Goal: Transaction & Acquisition: Purchase product/service

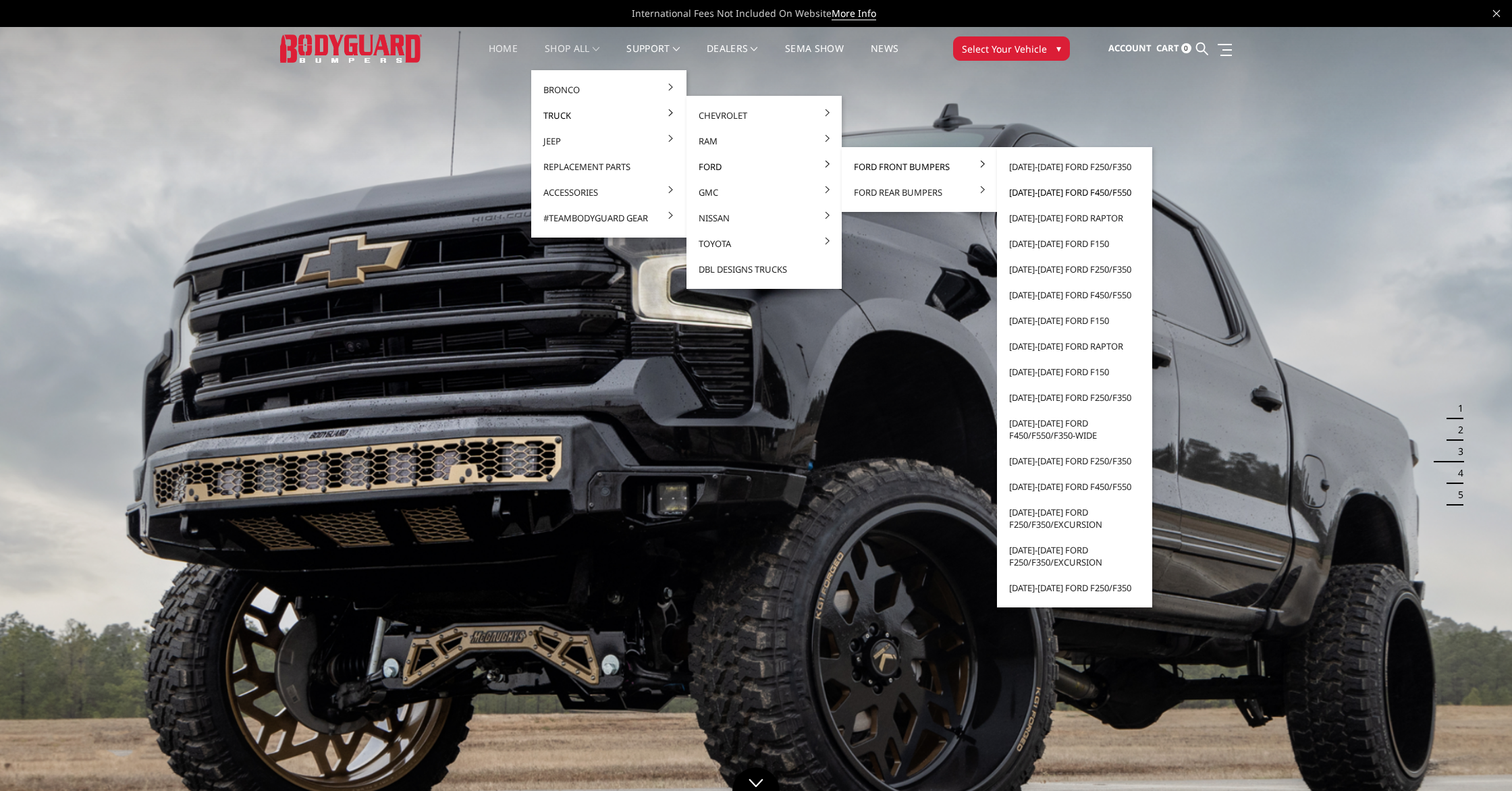
click at [1104, 190] on link "[DATE]-[DATE] Ford F450/F550" at bounding box center [1075, 192] width 145 height 26
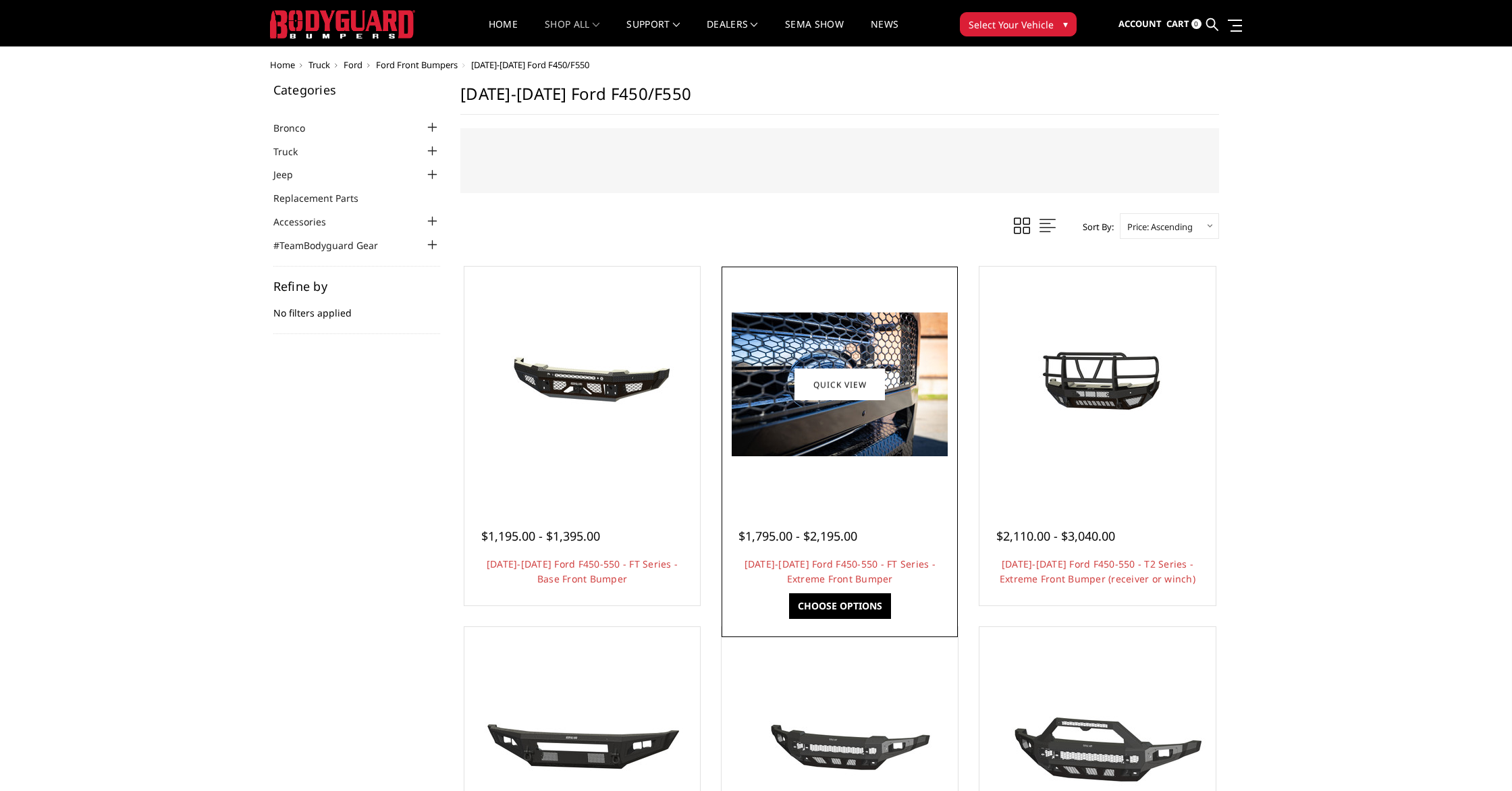
scroll to position [36, 0]
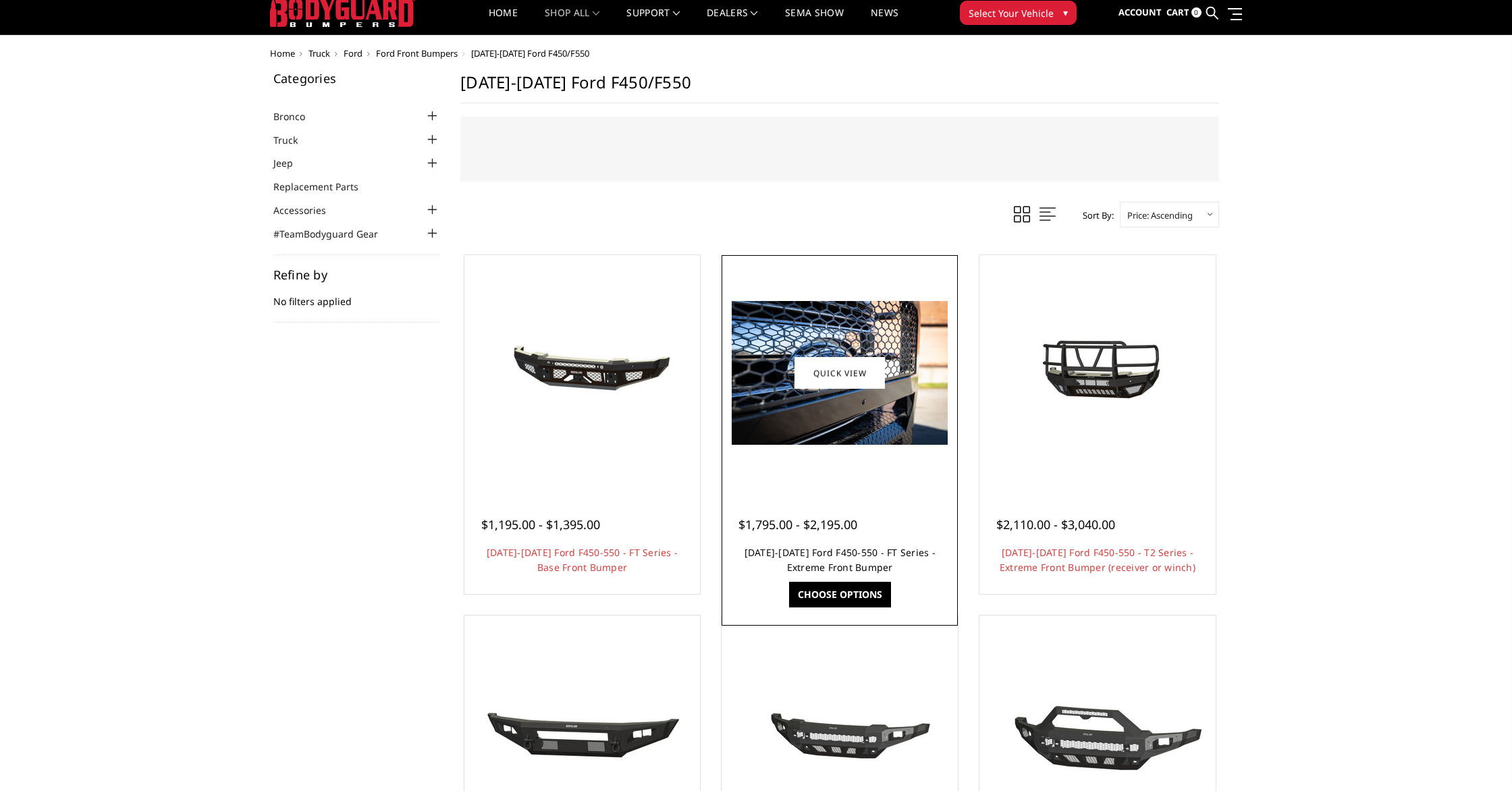
click at [846, 562] on link "[DATE]-[DATE] Ford F450-550 - FT Series - Extreme Front Bumper" at bounding box center [840, 559] width 191 height 27
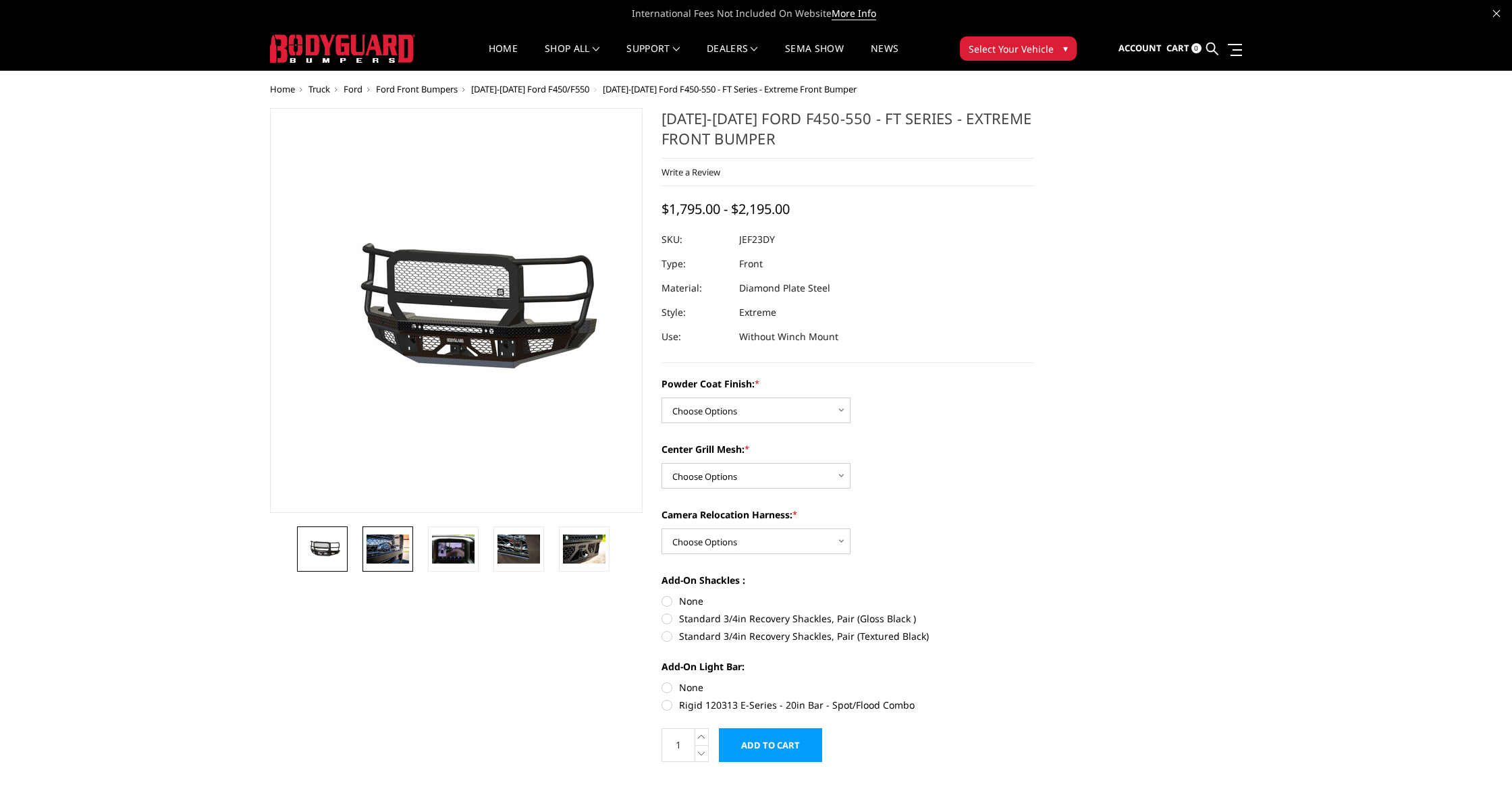
click at [377, 553] on img at bounding box center [388, 549] width 42 height 28
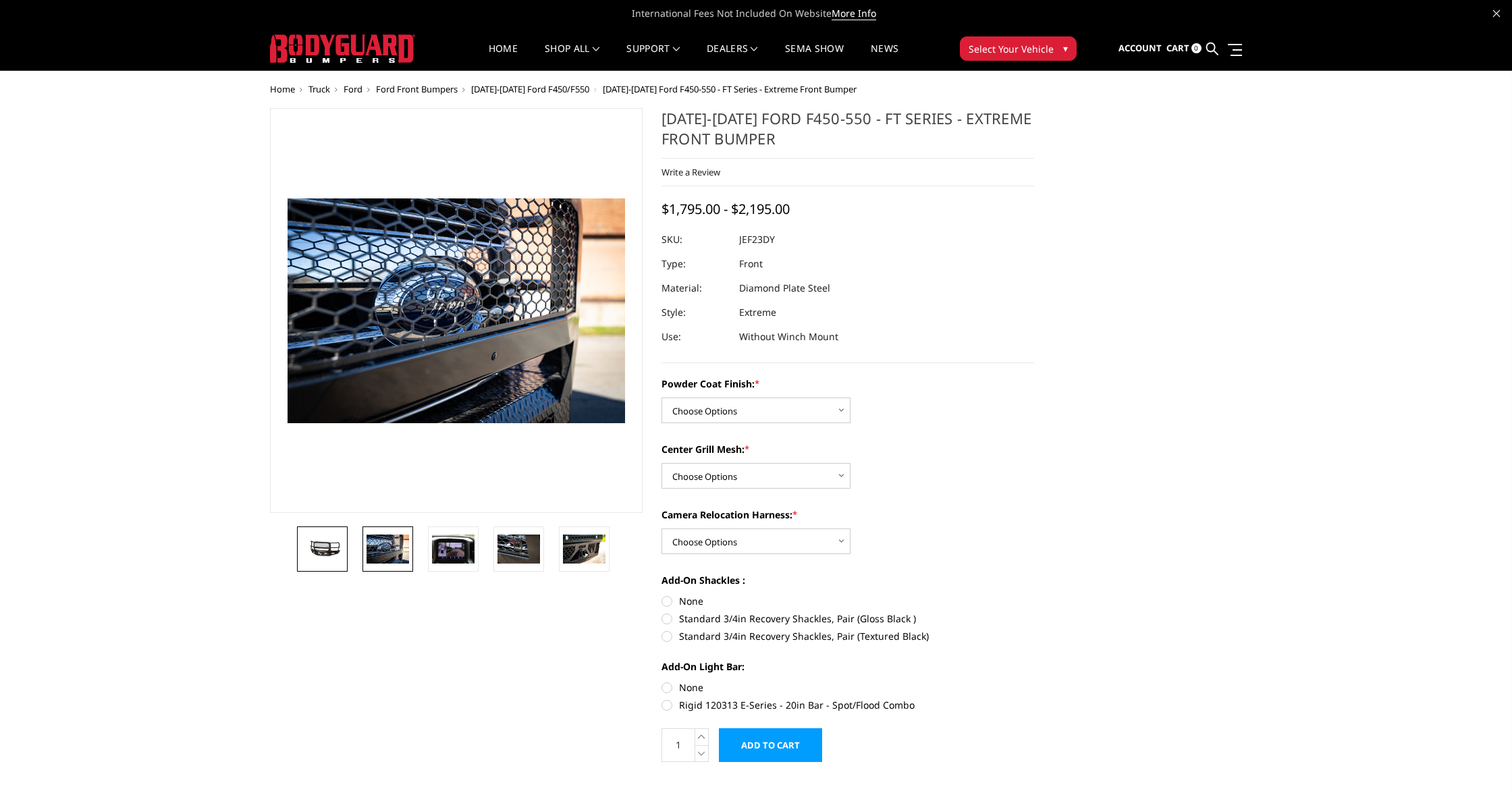
click at [324, 558] on img at bounding box center [322, 549] width 42 height 20
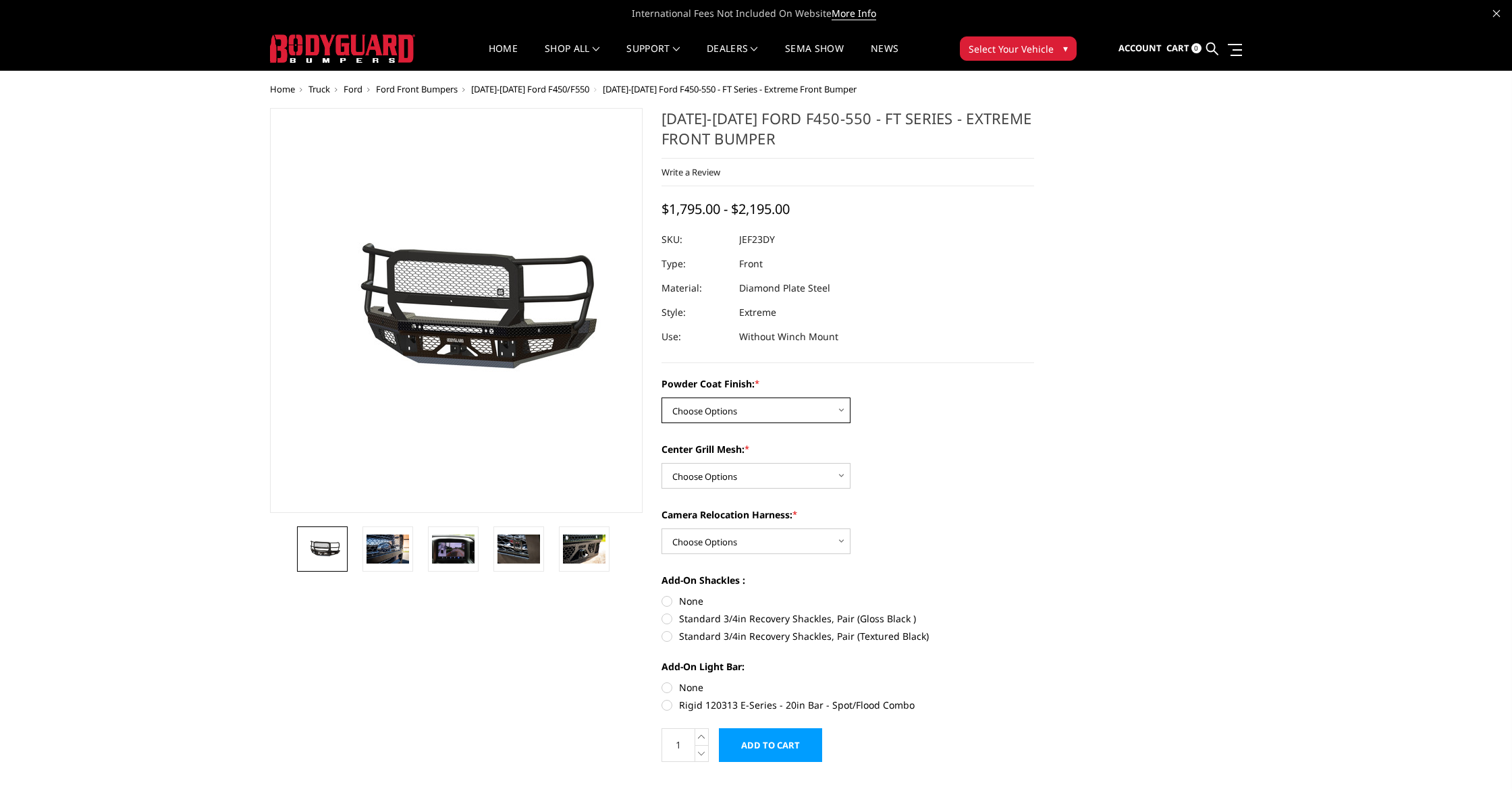
click at [786, 413] on select "Choose Options Bare Metal Gloss Black Powder Coat Textured Black Powder Coat" at bounding box center [756, 410] width 189 height 26
select select "3271"
click at [661, 397] on select "Choose Options Bare Metal Gloss Black Powder Coat Textured Black Powder Coat" at bounding box center [756, 410] width 189 height 26
click at [749, 481] on select "Choose Options WITH Expanded Metal in Center Grill WITHOUT Expanded Metal in Ce…" at bounding box center [756, 476] width 189 height 26
select select "3273"
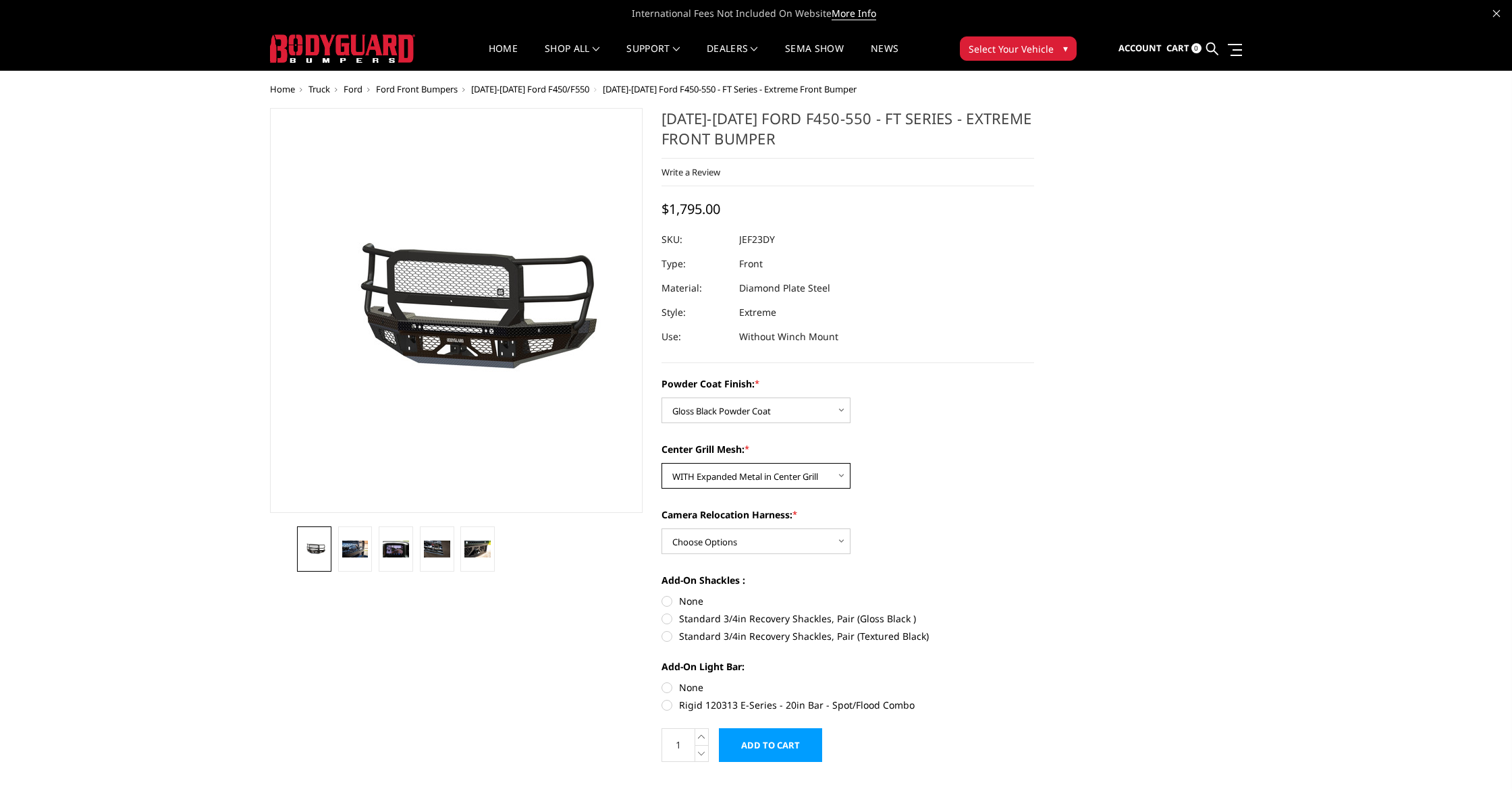
click at [661, 463] on select "Choose Options WITH Expanded Metal in Center Grill WITHOUT Expanded Metal in Ce…" at bounding box center [756, 476] width 189 height 26
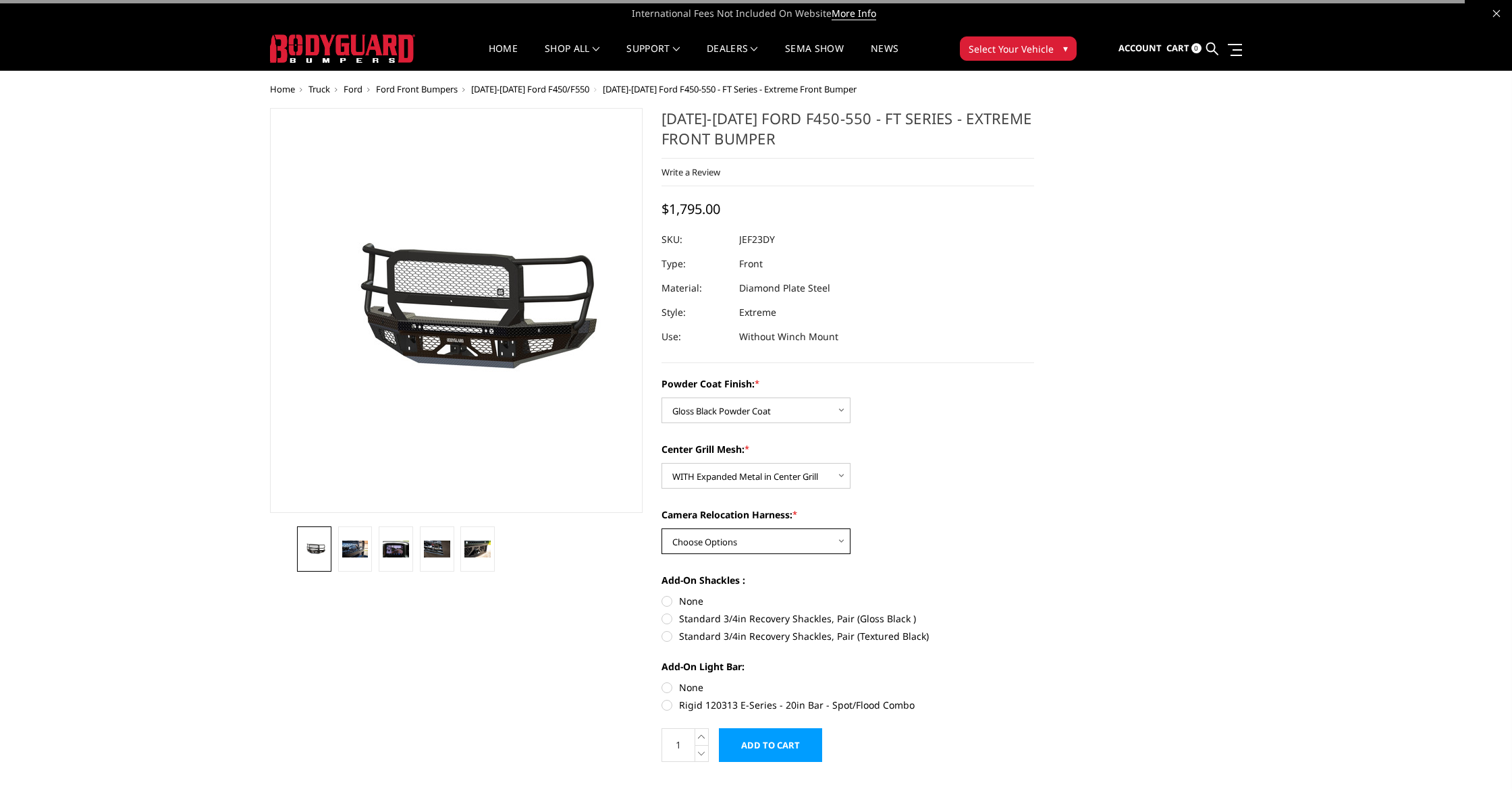
click at [752, 533] on select "Choose Options WITH Camera Relocation Harness WITHOUT Camera Relocation Harness" at bounding box center [756, 541] width 189 height 26
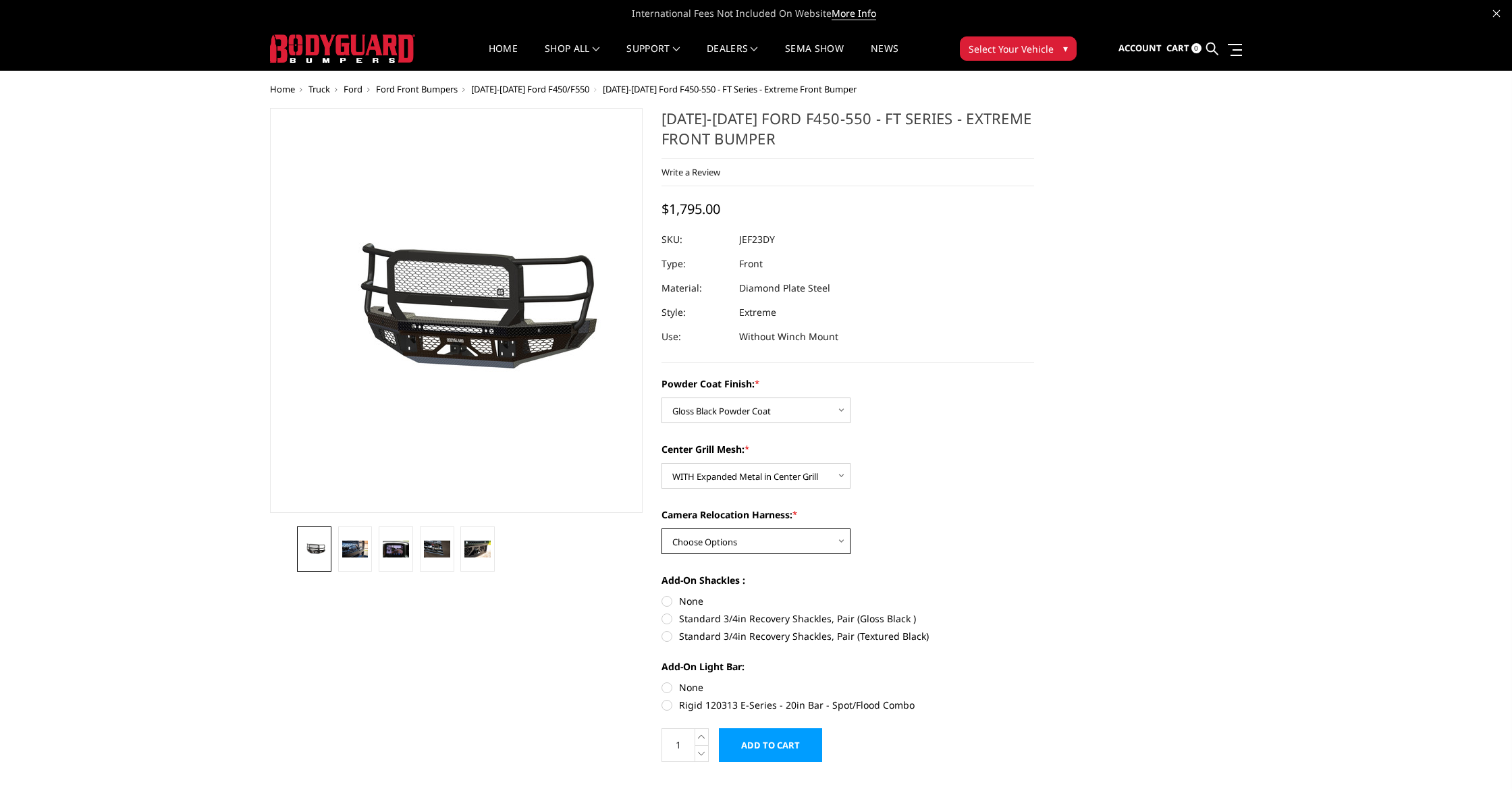
select select "3275"
click at [661, 529] on select "Choose Options WITH Camera Relocation Harness WITHOUT Camera Relocation Harness" at bounding box center [756, 541] width 189 height 26
click at [358, 555] on img at bounding box center [356, 549] width 27 height 17
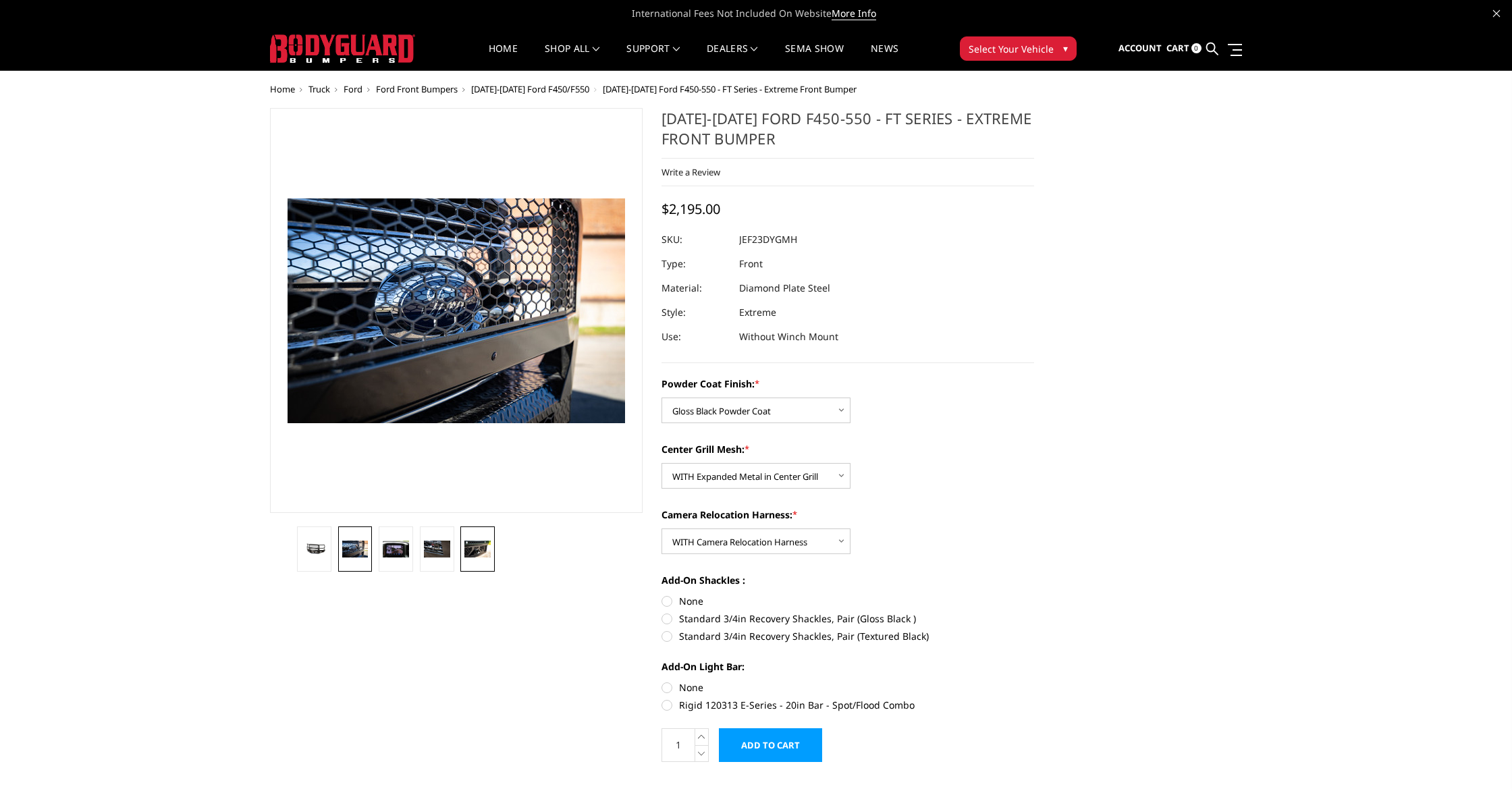
click at [472, 551] on img at bounding box center [478, 549] width 27 height 17
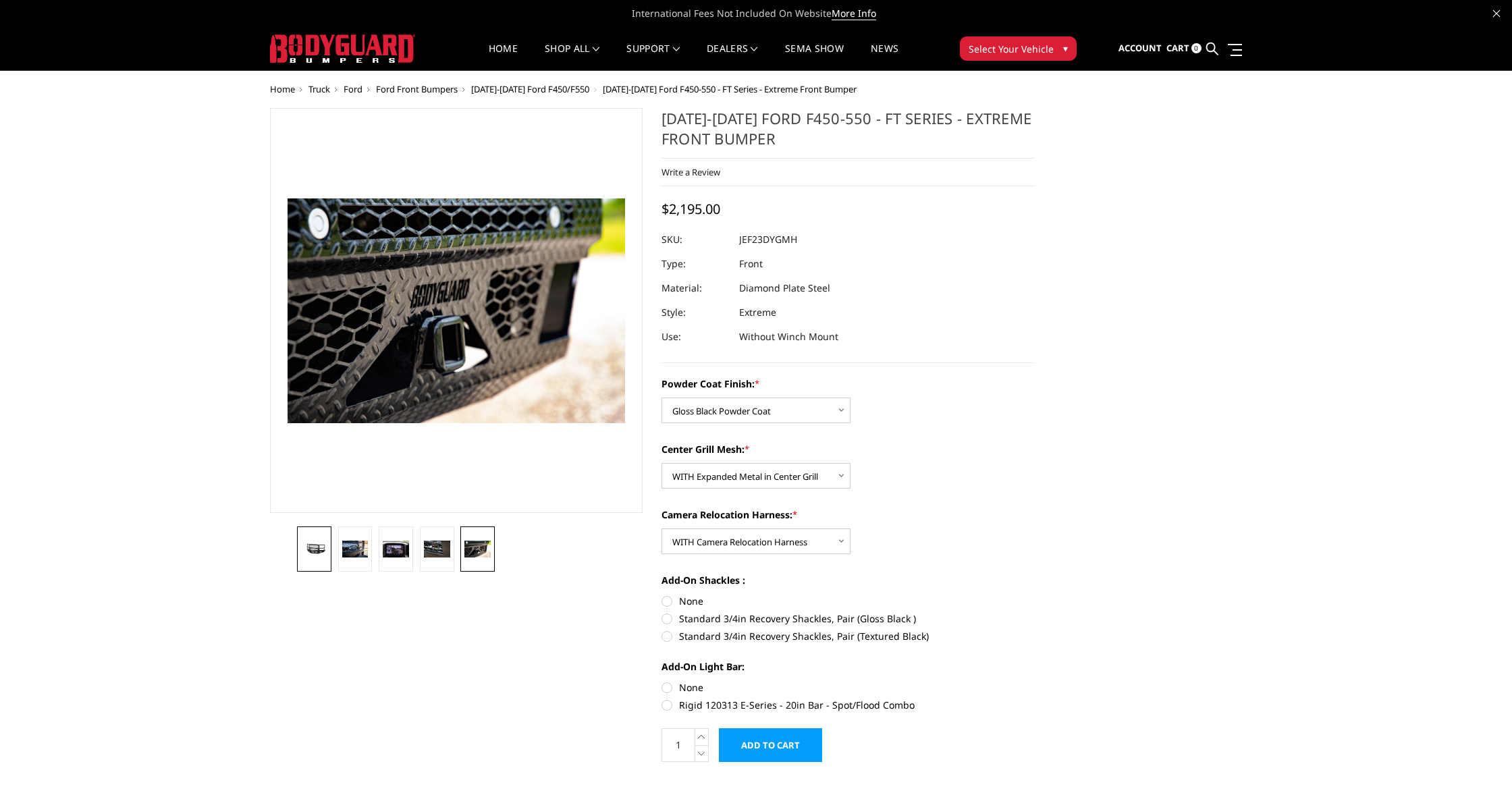
click at [313, 546] on img at bounding box center [314, 548] width 27 height 12
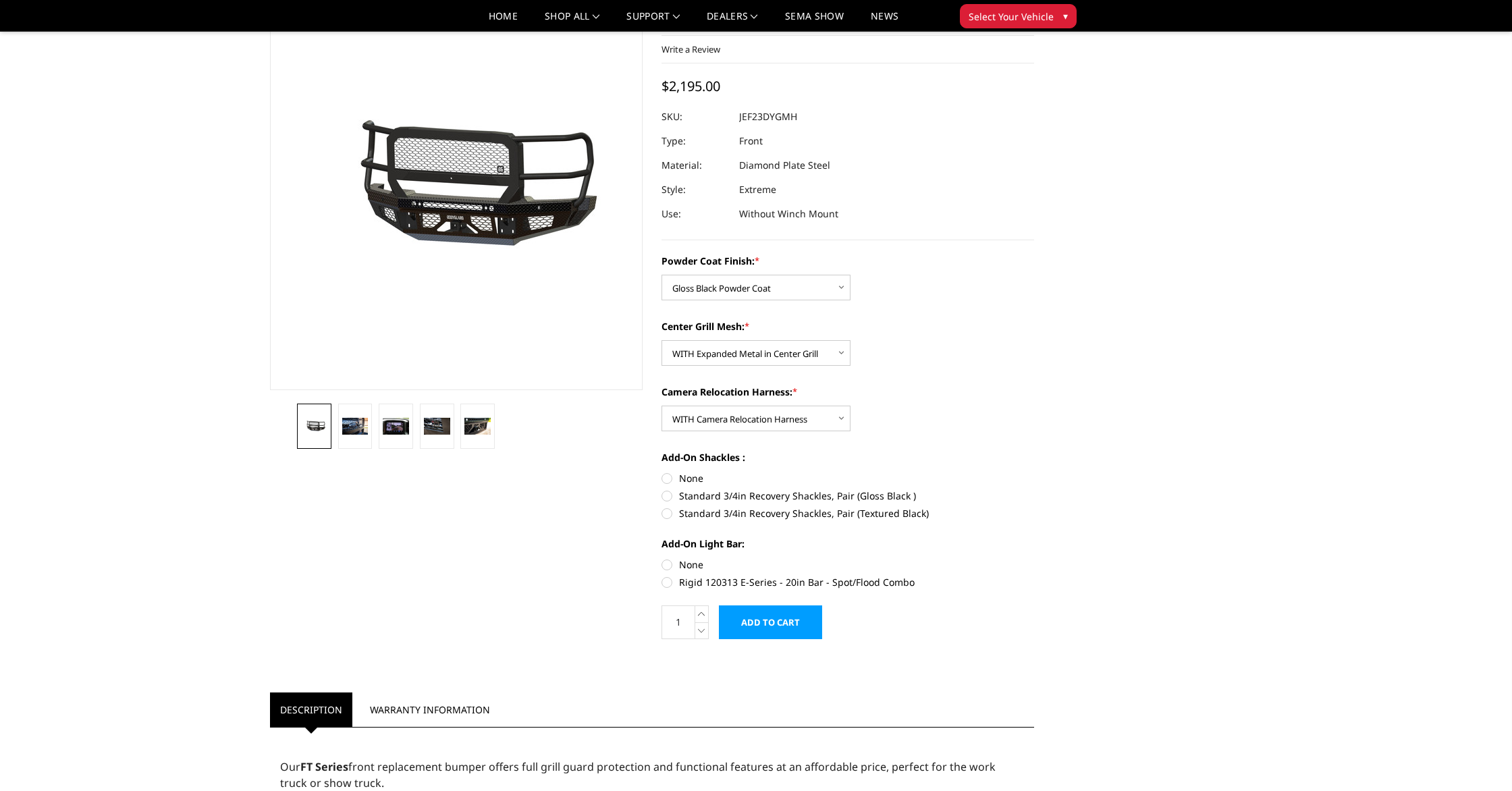
scroll to position [90, 0]
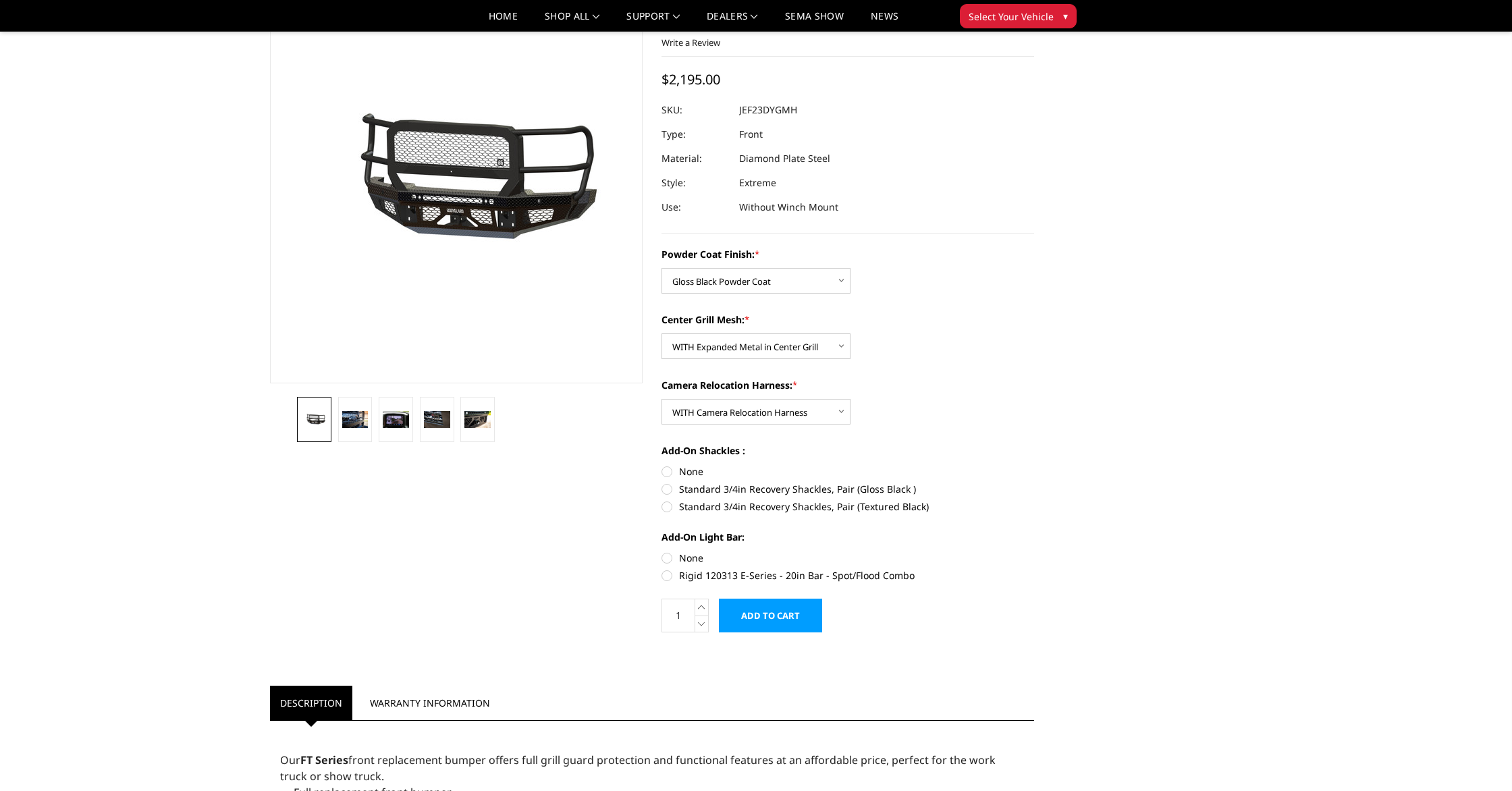
click at [692, 469] on label "None" at bounding box center [848, 471] width 372 height 14
click at [662, 465] on input "None" at bounding box center [661, 464] width 1 height 1
radio input "true"
click at [694, 560] on label "None" at bounding box center [848, 558] width 372 height 14
click at [662, 551] on input "None" at bounding box center [661, 551] width 1 height 1
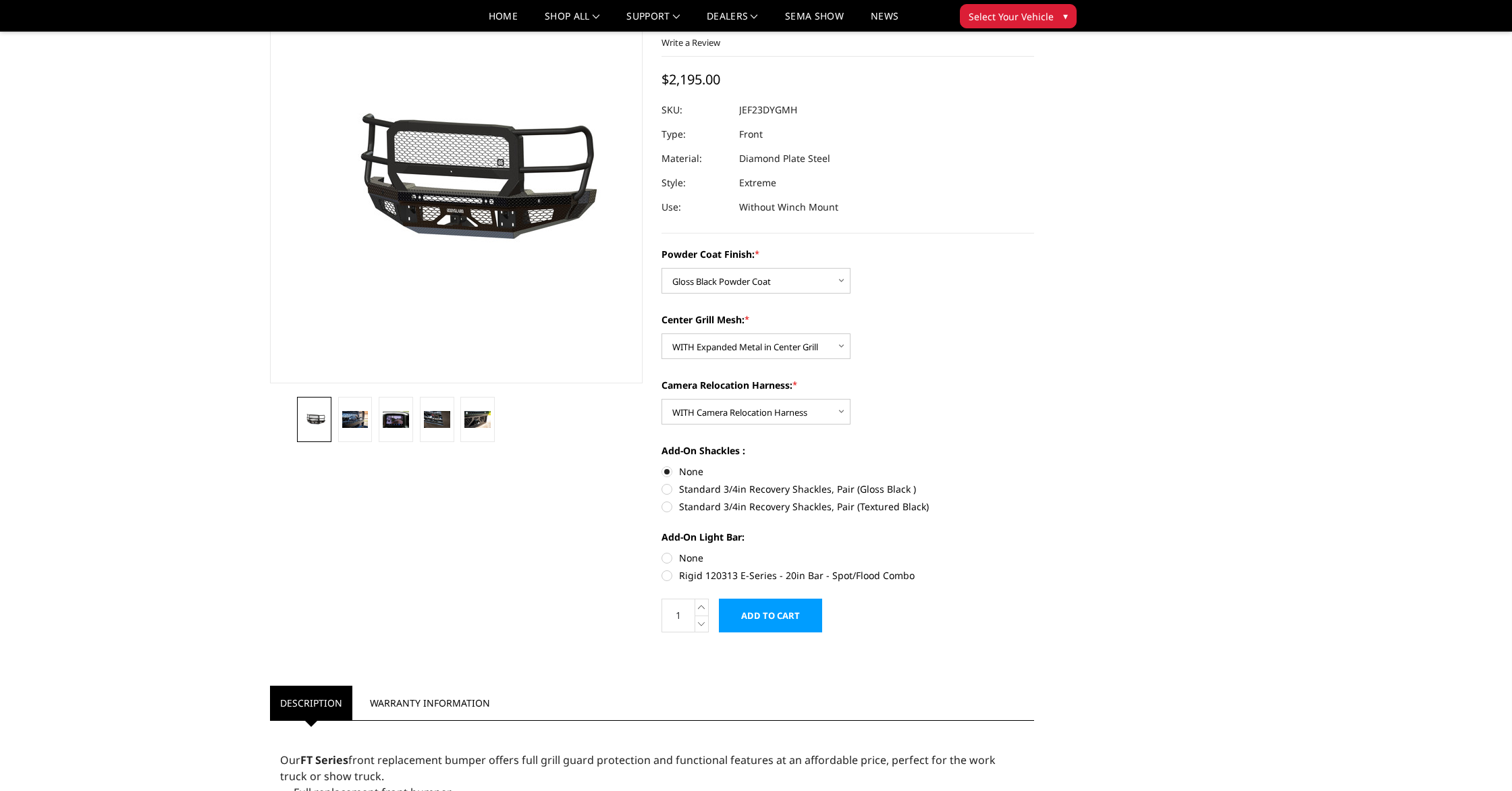
radio input "true"
click at [475, 430] on link at bounding box center [478, 419] width 35 height 46
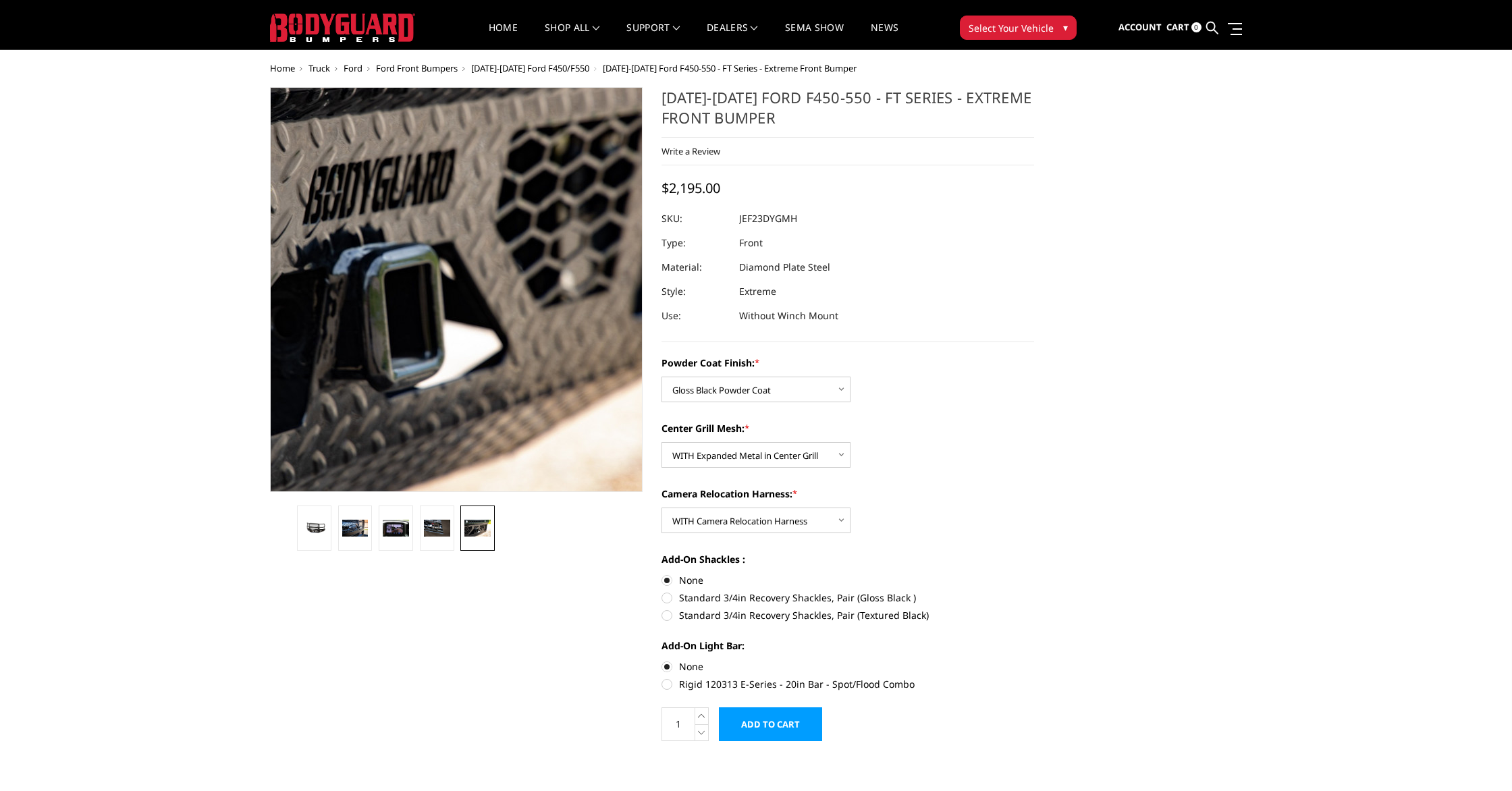
scroll to position [0, 0]
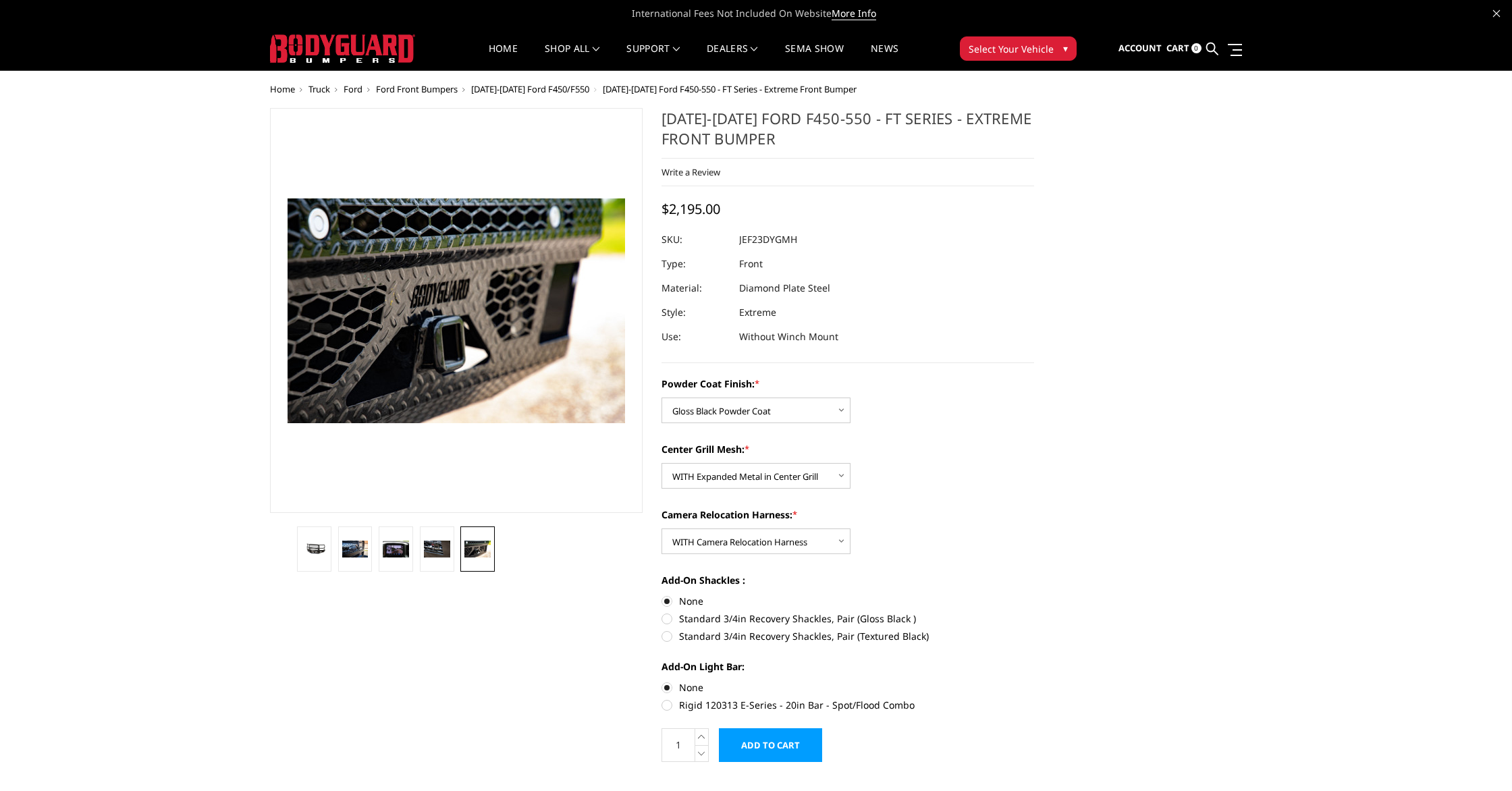
click at [387, 45] on img at bounding box center [342, 49] width 145 height 28
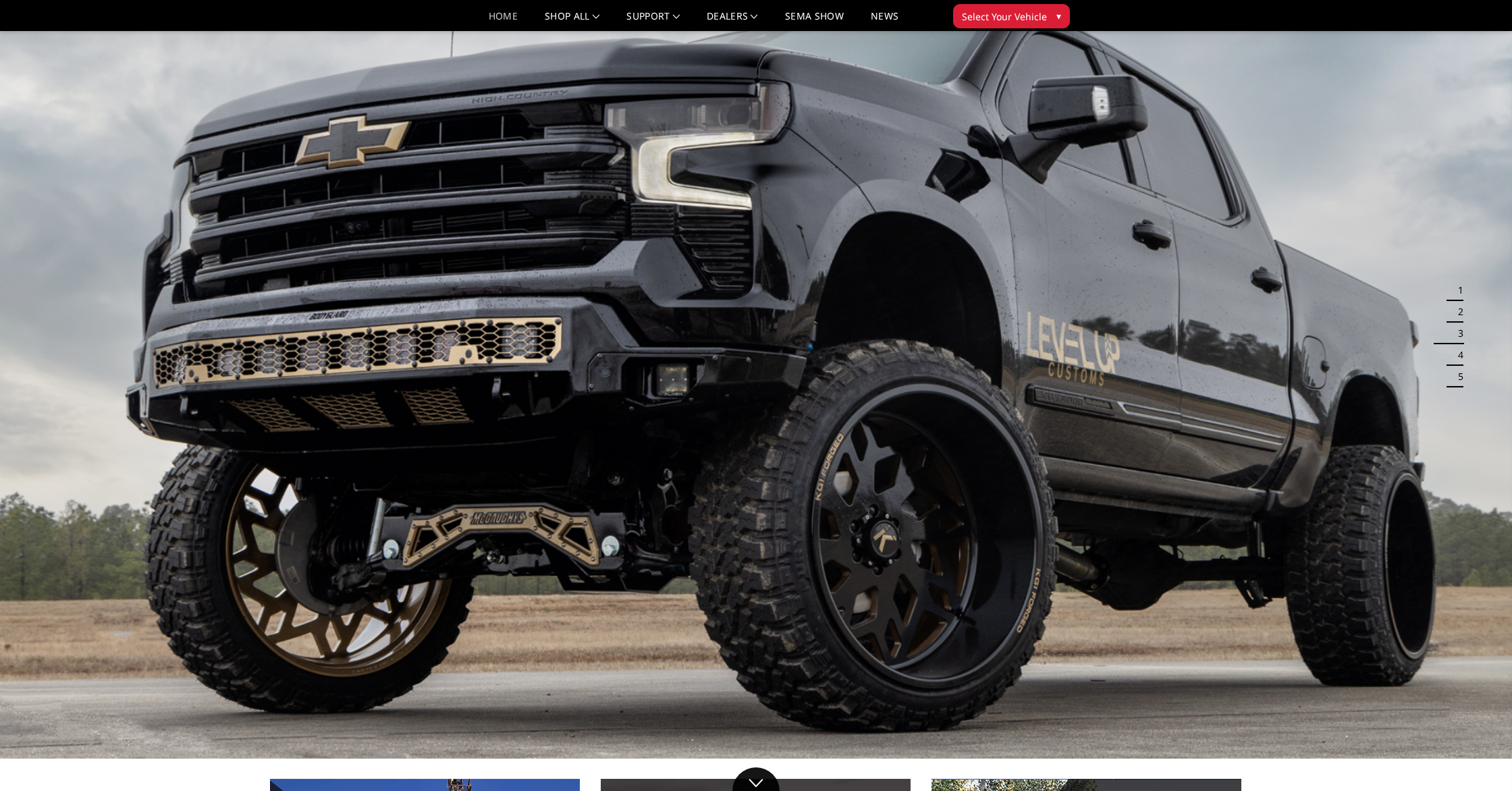
scroll to position [76, 0]
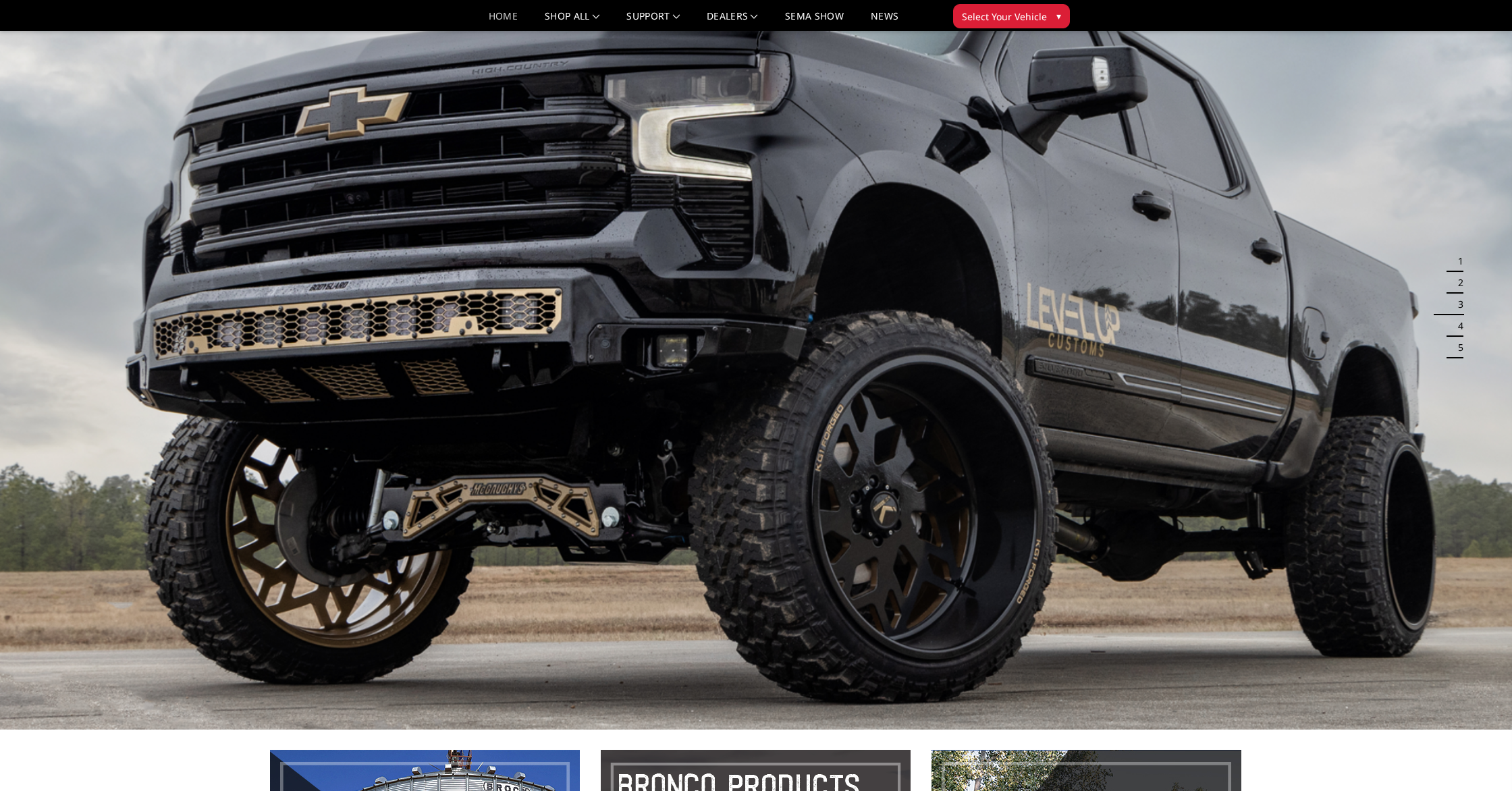
click at [1428, 388] on img at bounding box center [756, 304] width 1512 height 851
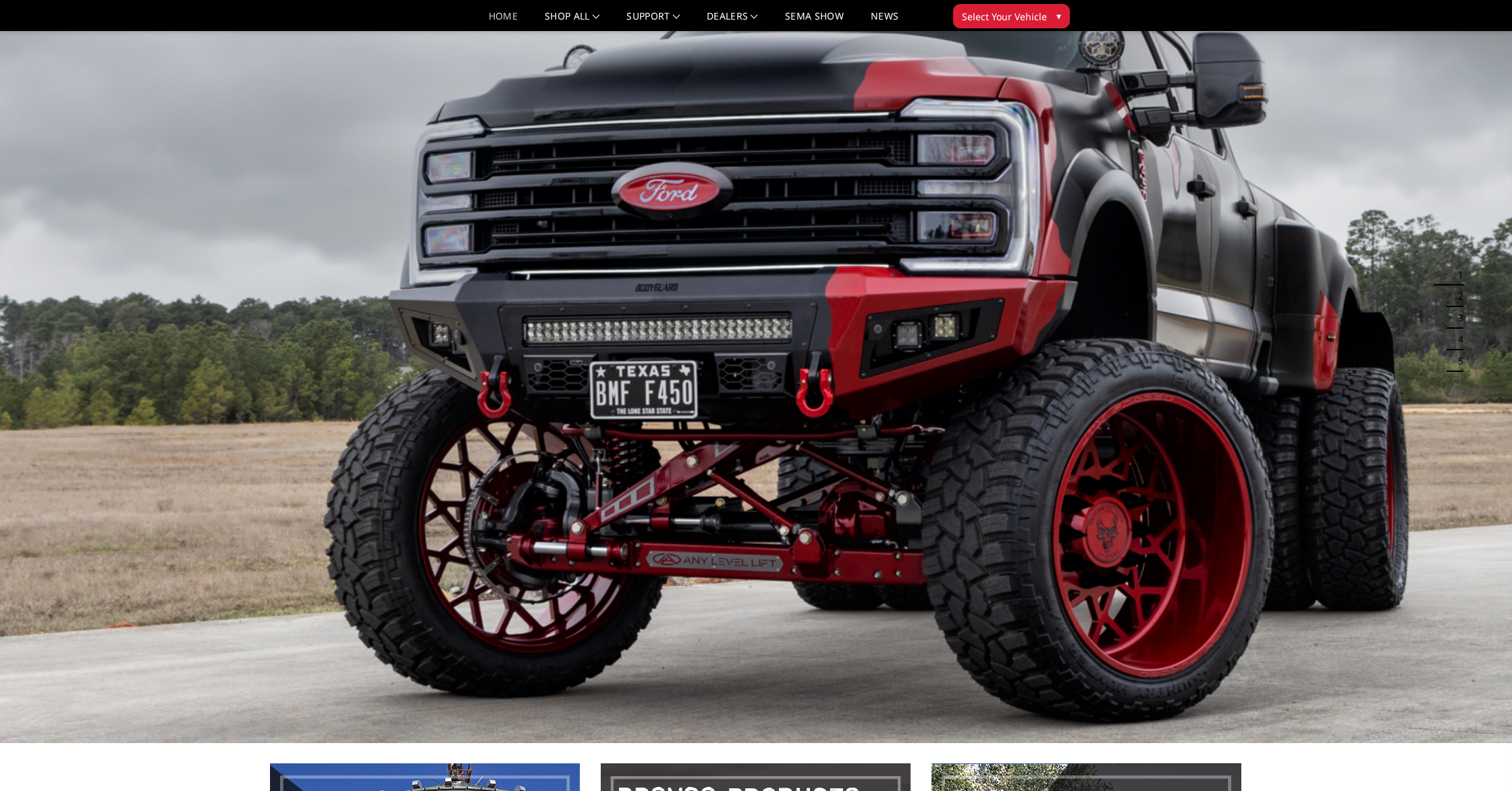
scroll to position [62, 0]
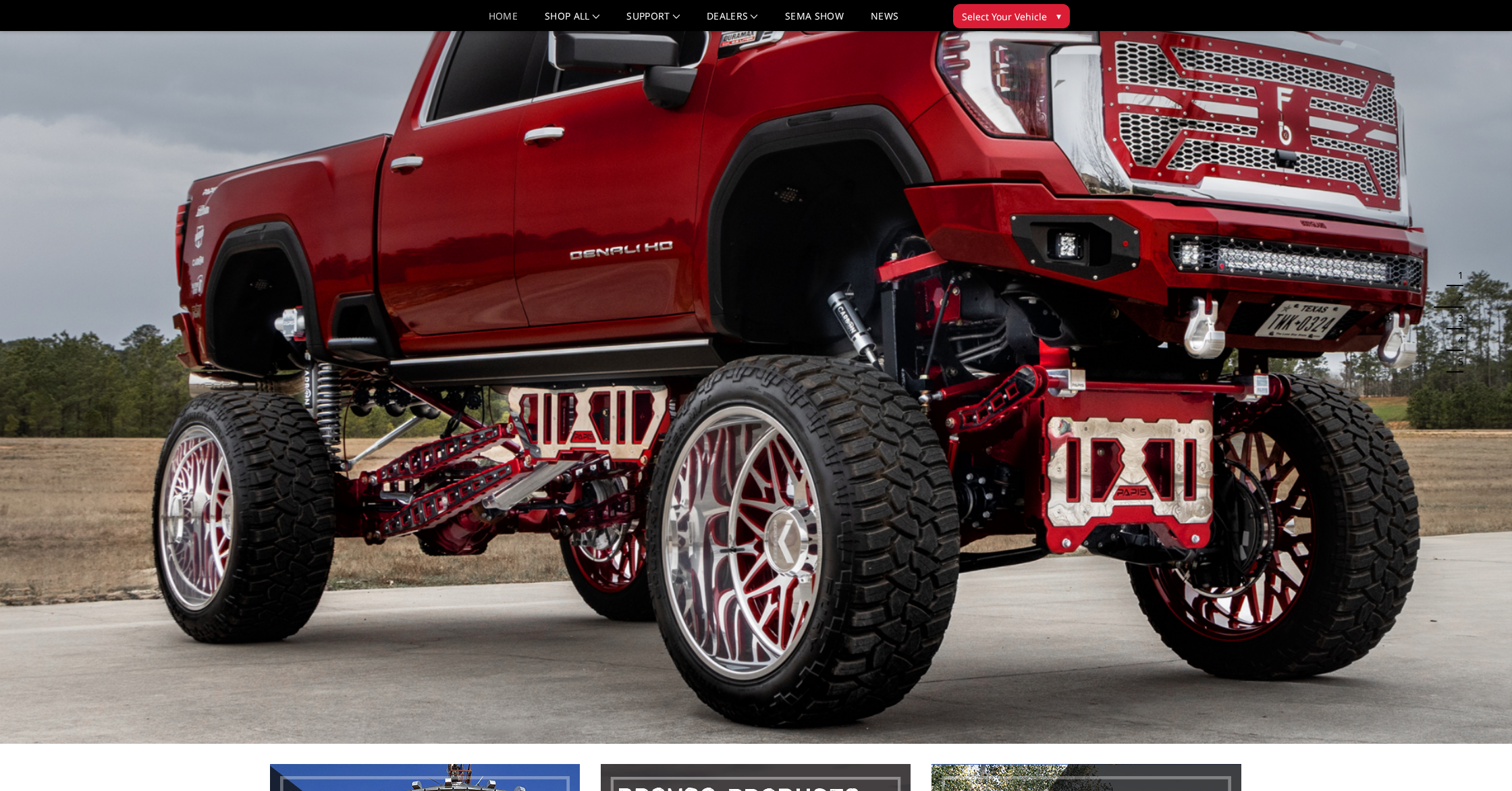
click at [998, 17] on span "Select Your Vehicle" at bounding box center [1005, 16] width 85 height 14
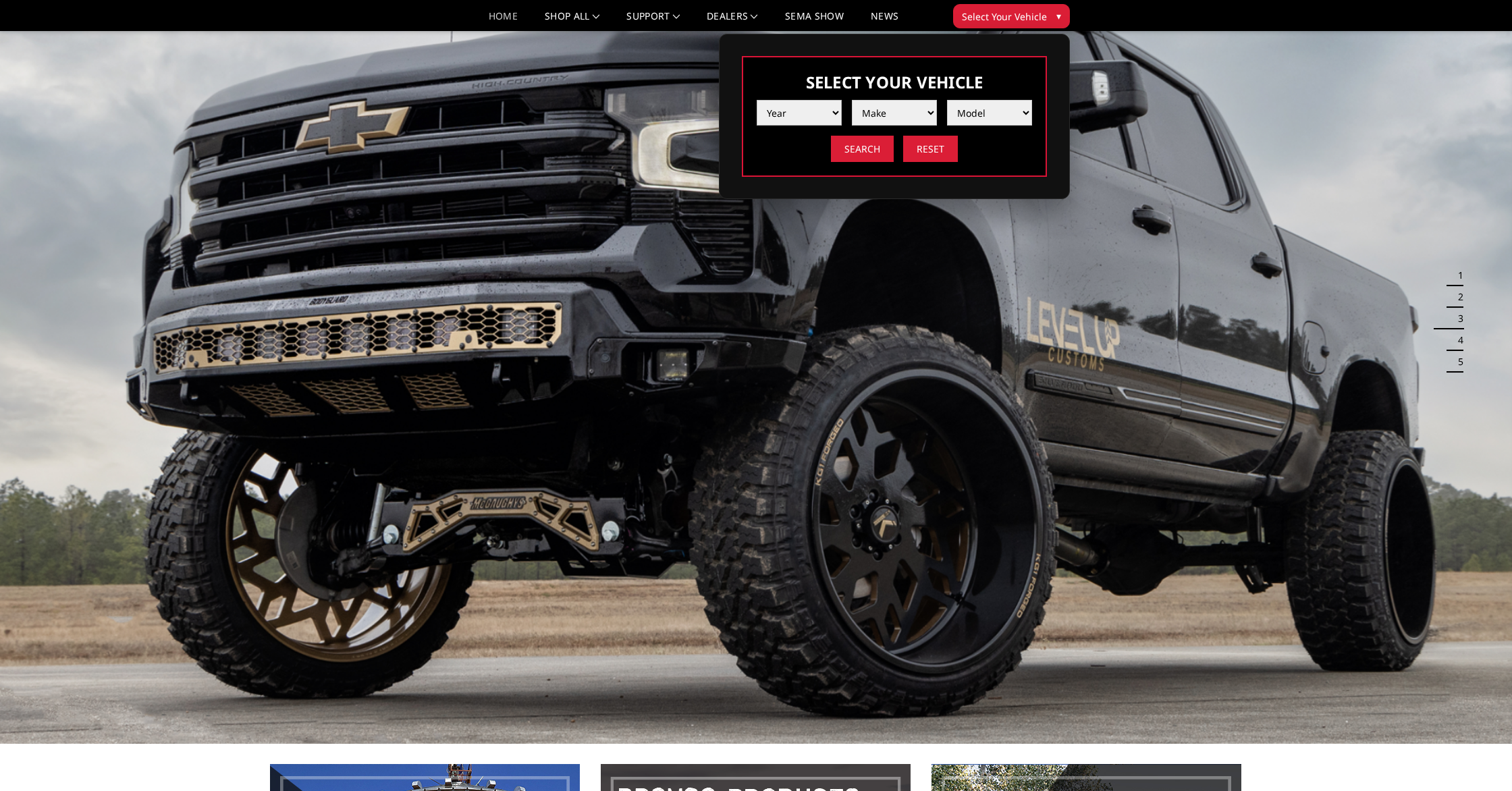
click at [807, 120] on select "Year 2025 2024 2023 2022 2021 2020 2019 2018 2017 2016 2015 2014 2013 2012 2011…" at bounding box center [799, 112] width 85 height 26
select select "yr_2024"
click at [756, 100] on select "Year 2025 2024 2023 2022 2021 2020 2019 2018 2017 2016 2015 2014 2013 2012 2011…" at bounding box center [799, 112] width 85 height 26
click at [871, 112] on select "Make Chevrolet Ford GMC Ram Toyota" at bounding box center [895, 112] width 85 height 26
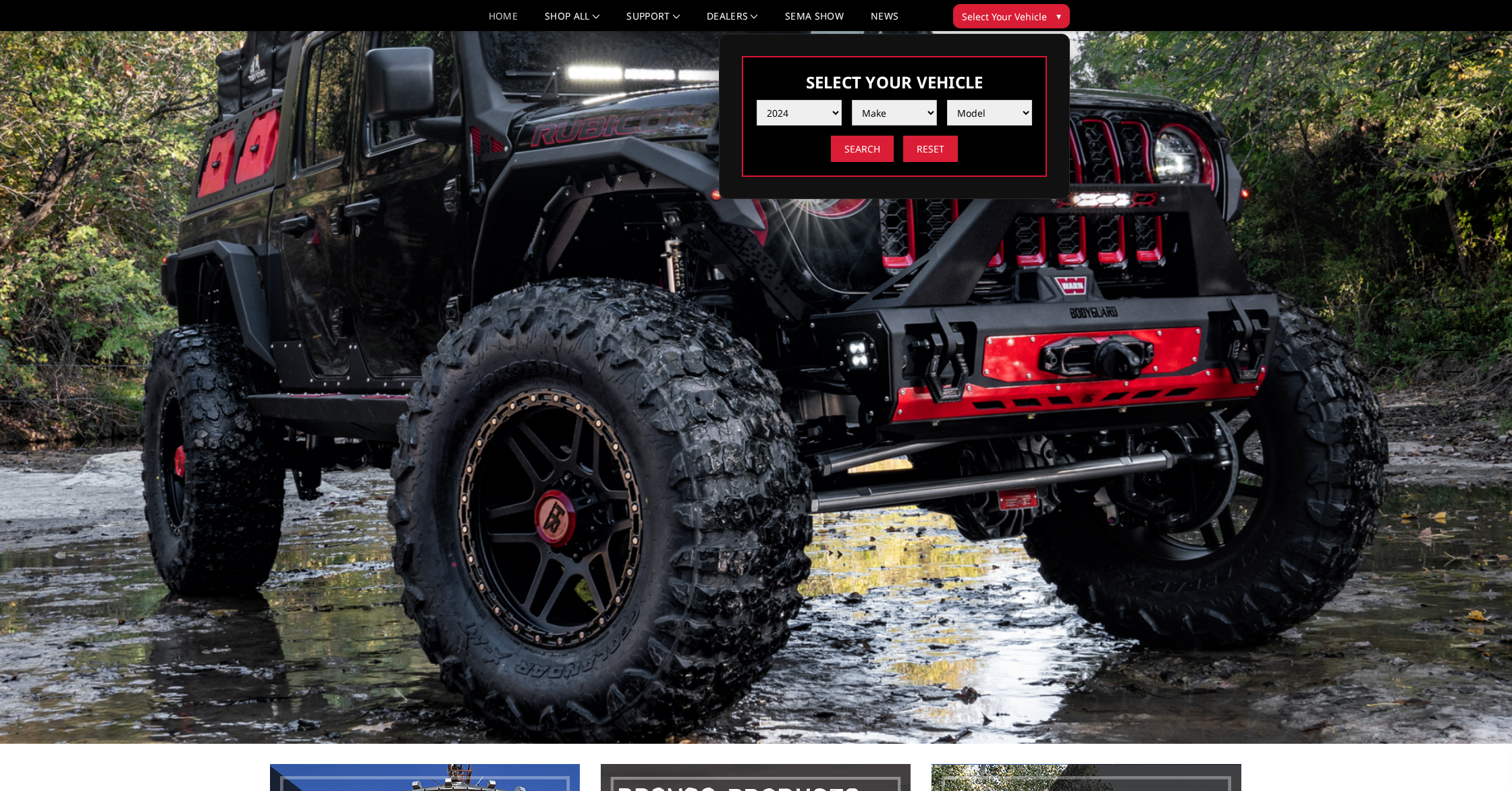
select select "mk_ford"
click at [852, 100] on select "Make Chevrolet Ford GMC Ram Toyota" at bounding box center [895, 112] width 85 height 26
click at [992, 115] on select "Model F150 F150 Raptor F250 / F350 F450 F550" at bounding box center [990, 112] width 85 height 26
select select "md_f450"
click at [947, 100] on select "Model F150 F150 Raptor F250 / F350 F450 F550" at bounding box center [990, 112] width 85 height 26
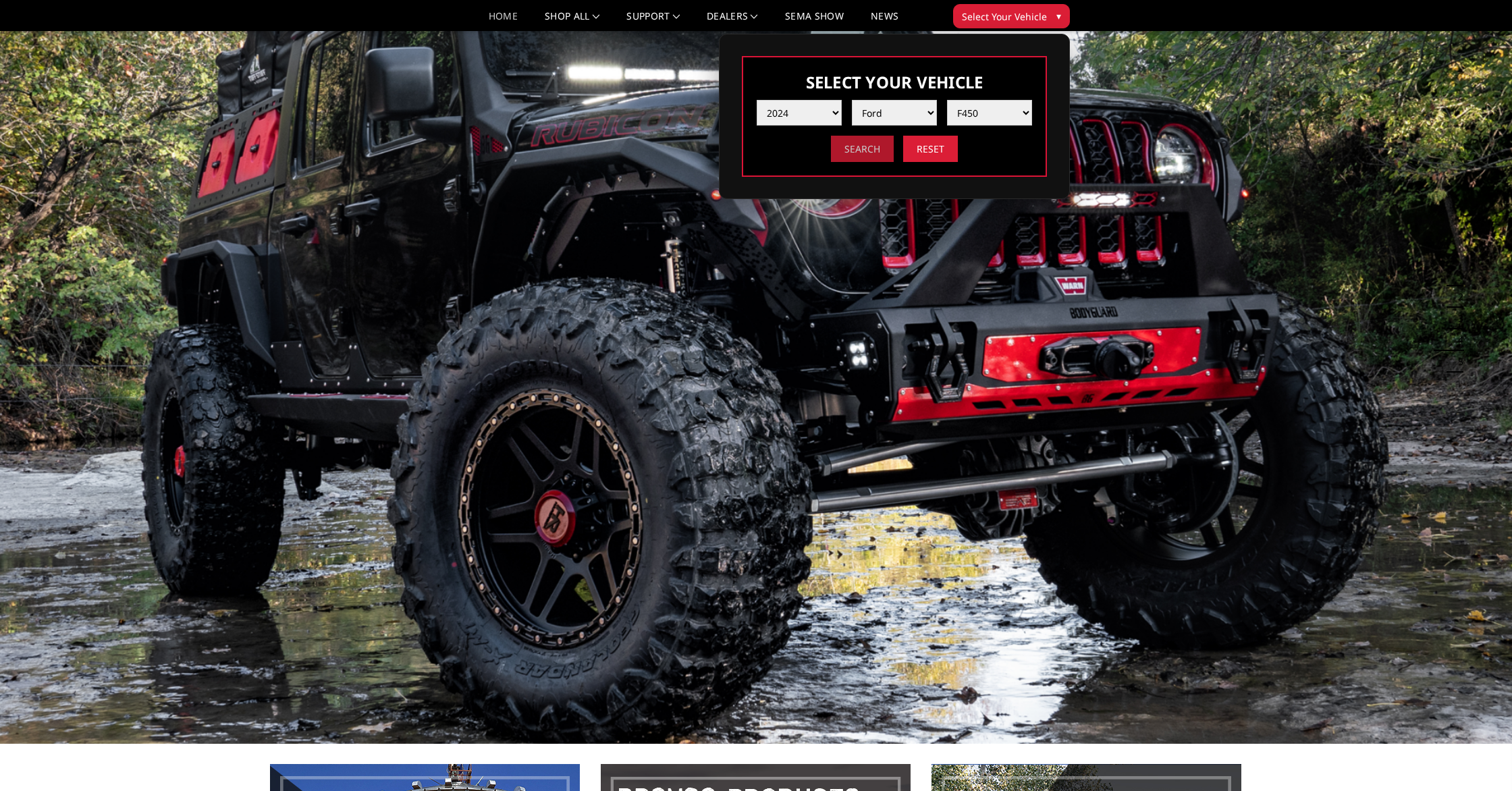
click at [871, 154] on input "Search" at bounding box center [862, 149] width 63 height 27
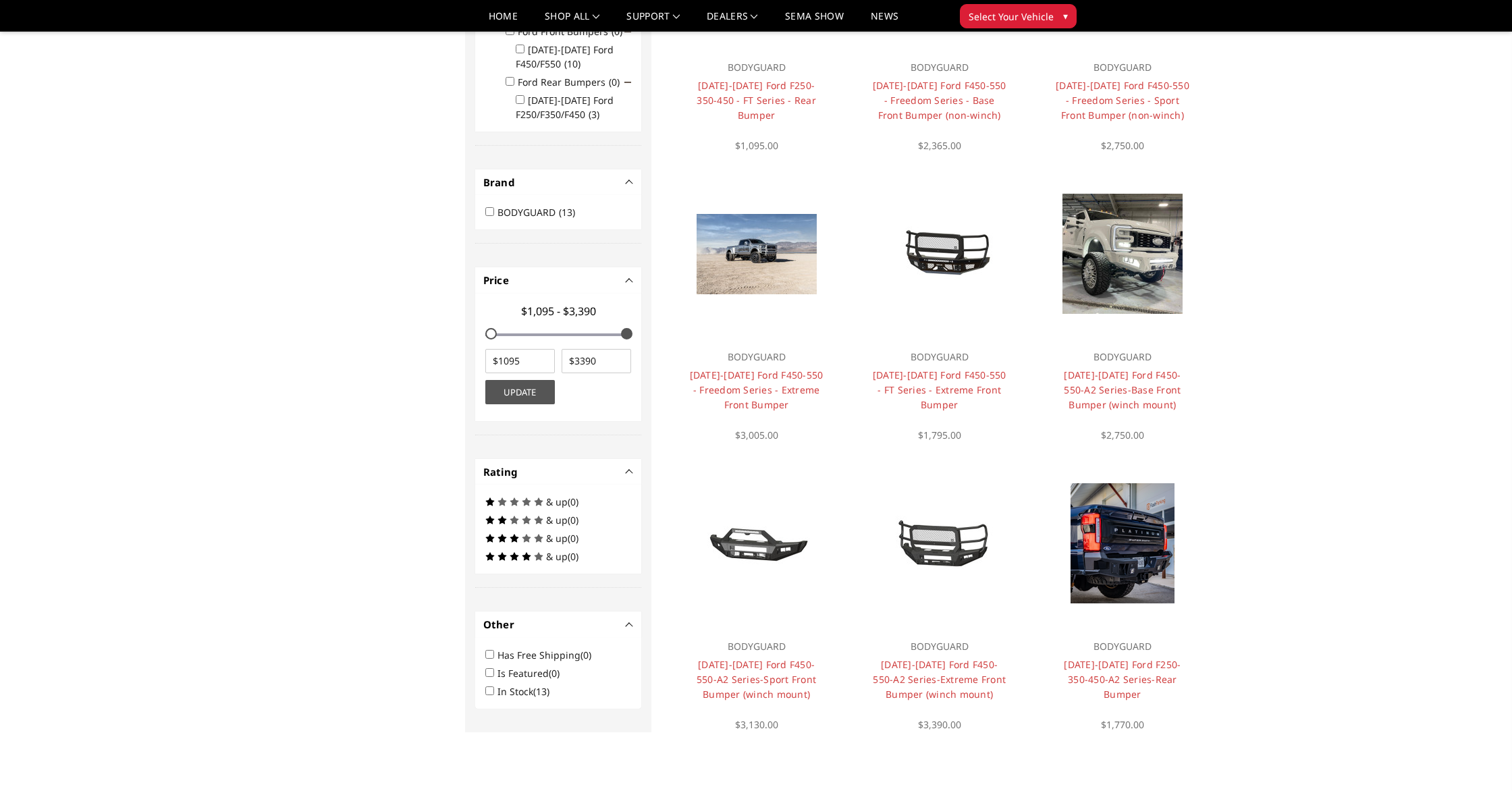
scroll to position [267, 0]
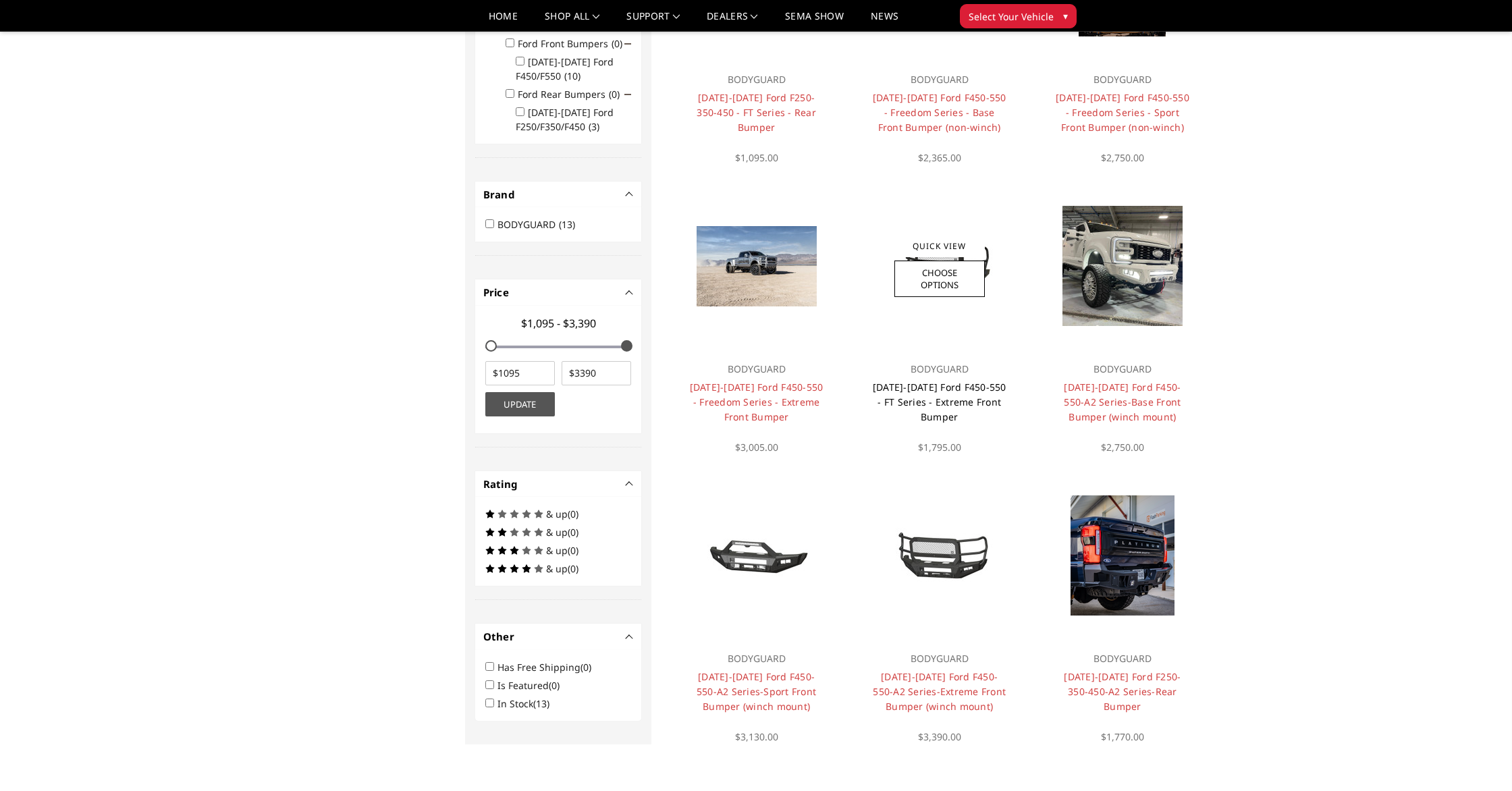
click at [950, 401] on link "[DATE]-[DATE] Ford F450-550 - FT Series - Extreme Front Bumper" at bounding box center [939, 402] width 134 height 42
